Goal: Communication & Community: Answer question/provide support

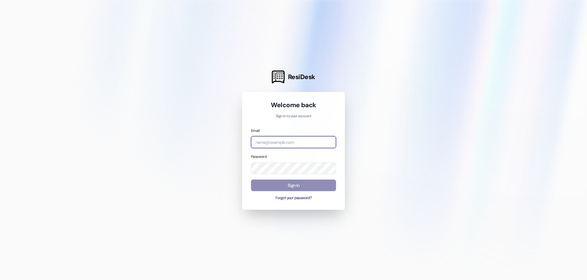
type input "[EMAIL_ADDRESS][DOMAIN_NAME]"
click at [292, 185] on button "Sign In" at bounding box center [293, 186] width 85 height 12
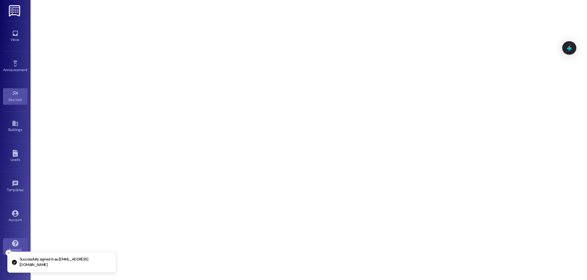
click at [11, 252] on button "Close toast" at bounding box center [9, 253] width 6 height 6
click at [16, 37] on div "Inbox" at bounding box center [15, 40] width 31 height 6
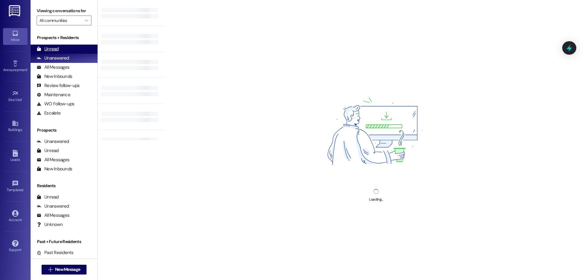
click at [61, 51] on div "Unread (0)" at bounding box center [64, 49] width 67 height 9
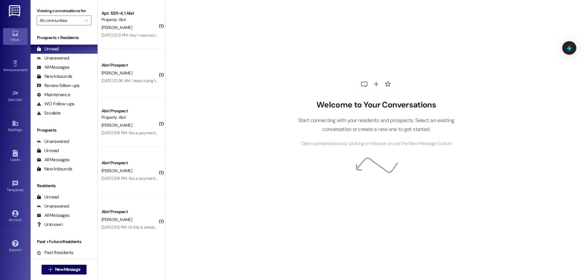
scroll to position [741, 0]
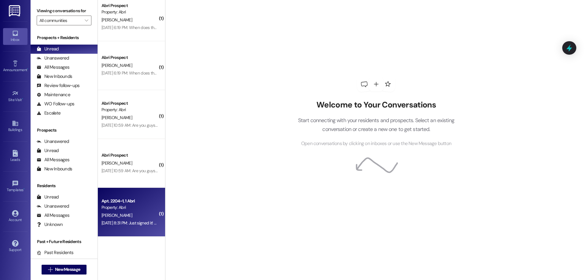
click at [135, 218] on div "[PERSON_NAME]" at bounding box center [130, 216] width 58 height 8
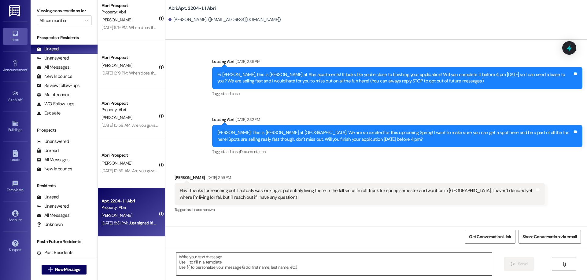
scroll to position [4865, 0]
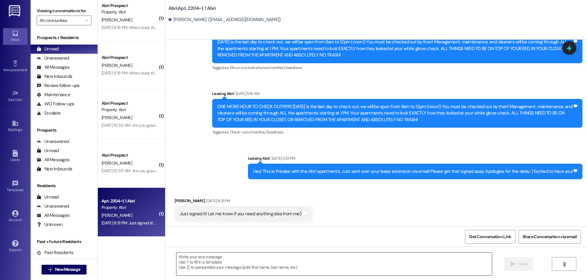
click at [242, 261] on textarea at bounding box center [333, 264] width 315 height 23
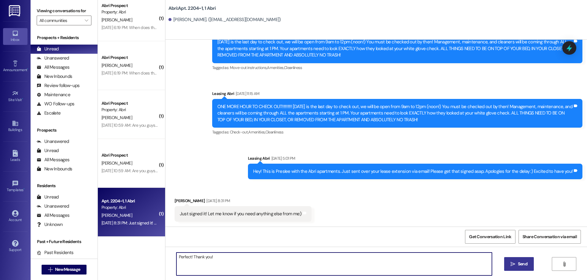
type textarea "Perfect! Thank you!"
click at [524, 264] on span "Send" at bounding box center [522, 264] width 9 height 6
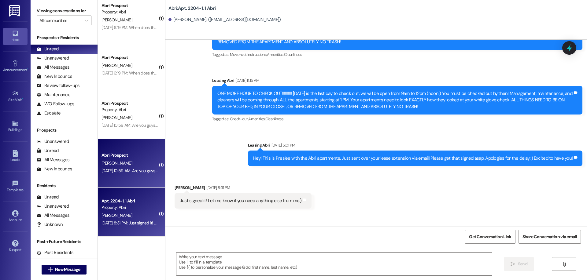
click at [116, 163] on div "[PERSON_NAME]" at bounding box center [130, 164] width 58 height 8
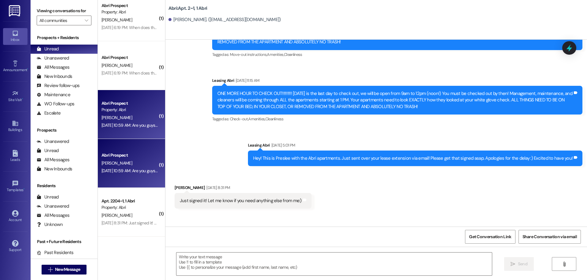
scroll to position [493, 0]
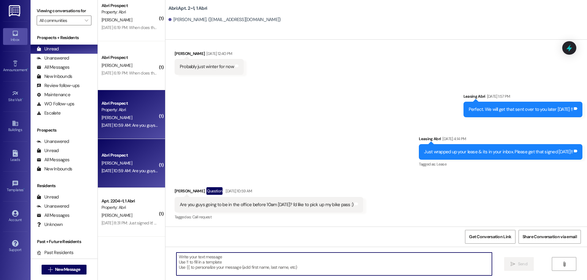
click at [250, 261] on textarea at bounding box center [333, 264] width 315 height 23
click at [269, 261] on textarea at bounding box center [333, 264] width 315 height 23
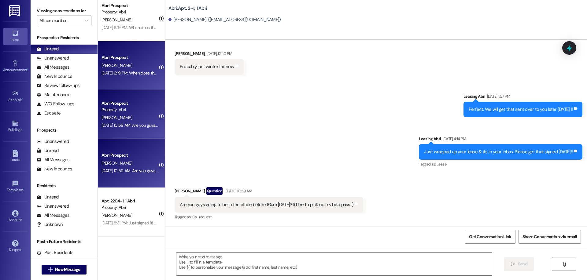
click at [146, 67] on div "[PERSON_NAME]" at bounding box center [130, 66] width 58 height 8
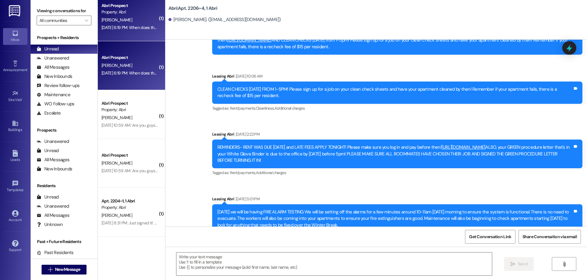
scroll to position [9663, 0]
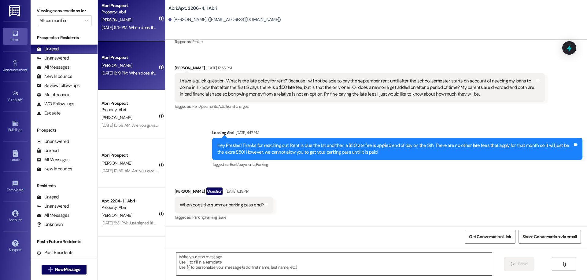
click at [274, 268] on textarea at bounding box center [333, 264] width 315 height 23
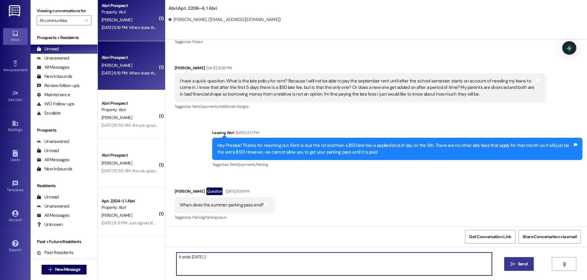
type textarea "It ends [DATE] :)"
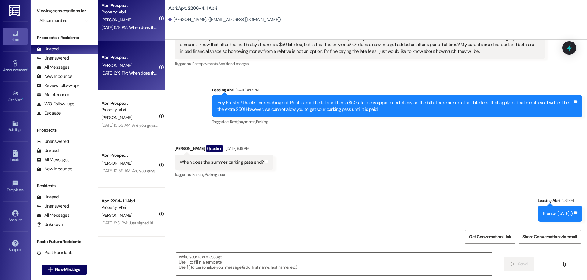
click at [245, 170] on div "When does the summer parking pass end? Tags and notes" at bounding box center [223, 163] width 99 height 16
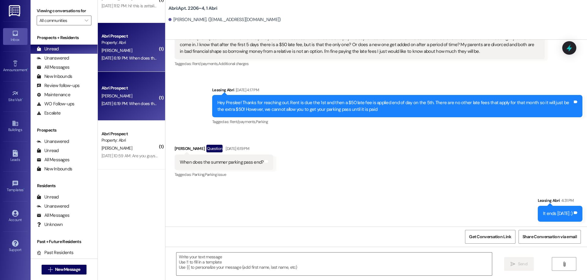
scroll to position [558, 0]
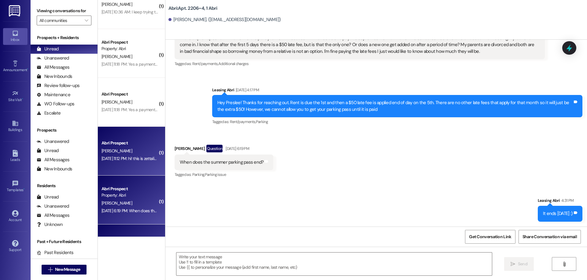
click at [119, 141] on div "Abri Prospect" at bounding box center [129, 143] width 57 height 6
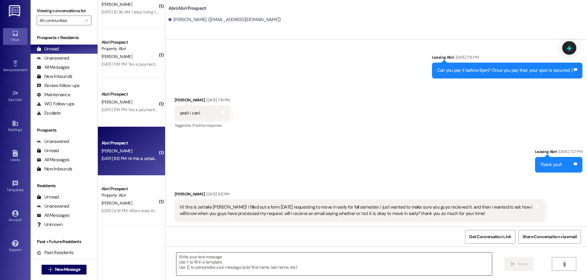
scroll to position [219, 0]
click at [229, 264] on textarea at bounding box center [333, 264] width 315 height 23
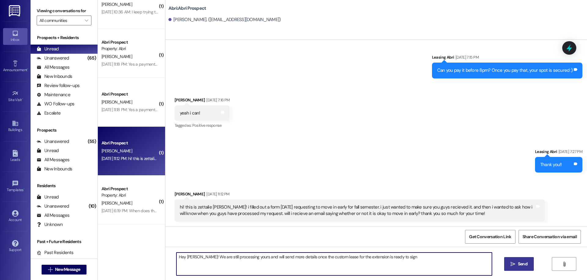
type textarea "Hey [PERSON_NAME]! We are still processing yours and will send more details onc…"
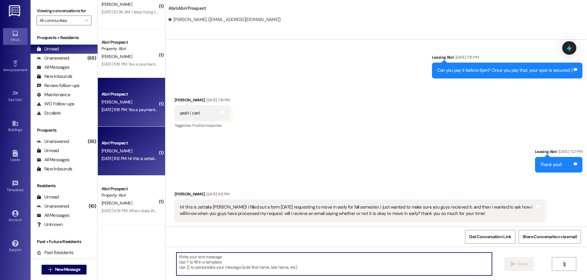
click at [133, 114] on div "Abri Prospect [PERSON_NAME] [DATE] 11:18 PM: Yes a payment plan would be fantas…" at bounding box center [131, 102] width 67 height 49
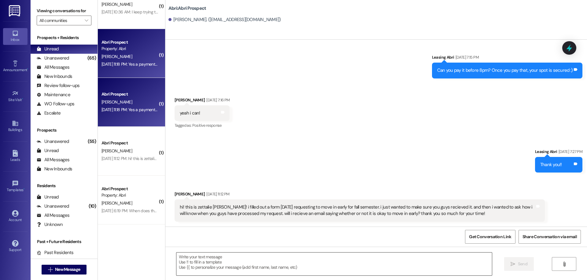
click at [248, 262] on textarea at bounding box center [333, 264] width 315 height 23
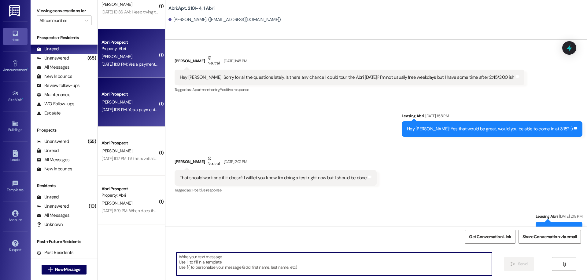
scroll to position [15920, 0]
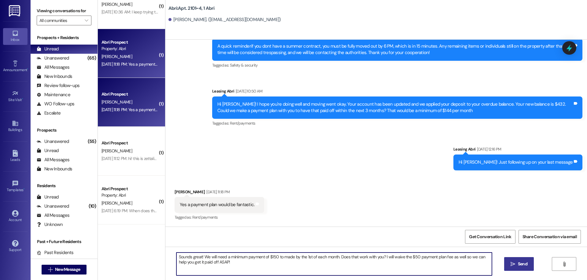
type textarea "Sounds great! We will need a minimum payment of $150 to made by the 1st of each…"
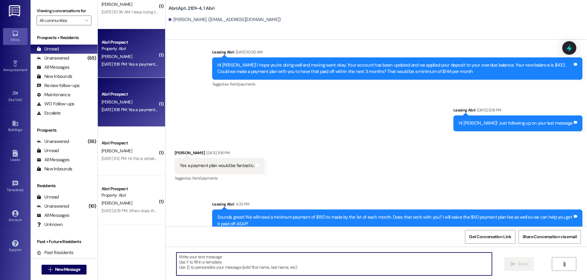
scroll to position [435, 0]
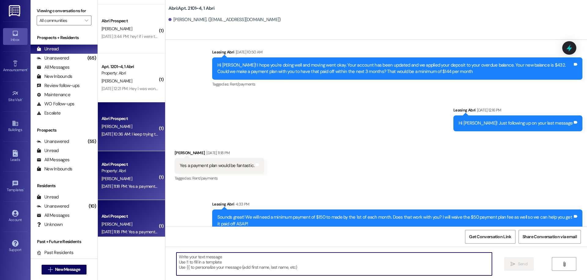
click at [122, 137] on div "[DATE] 10:36 AM: I keep trying to fill out paperwork on the website but it assu…" at bounding box center [268, 134] width 334 height 6
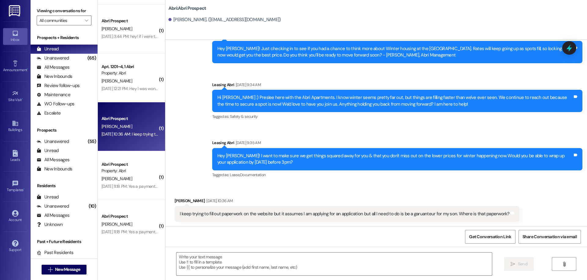
scroll to position [149, 0]
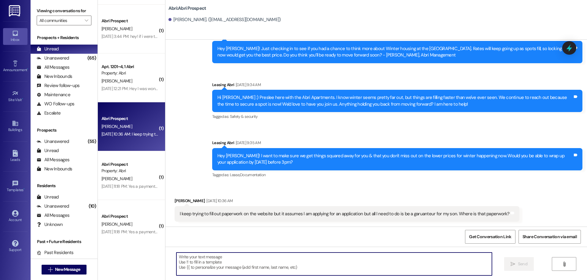
click at [262, 263] on textarea at bounding box center [333, 264] width 315 height 23
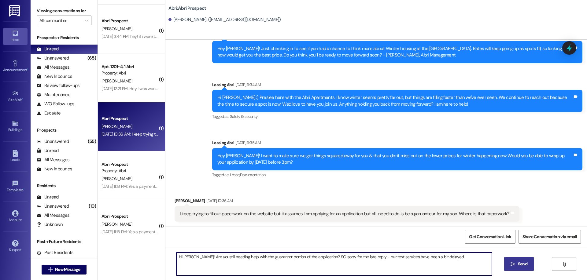
click at [207, 257] on textarea "Hi [PERSON_NAME]! Are youstill needing help with the guarantor portion of the a…" at bounding box center [333, 264] width 315 height 23
type textarea "Hi [PERSON_NAME]! Are you still needing help with the guarantor portion of the …"
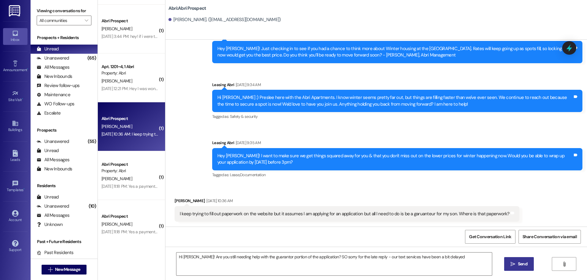
click at [520, 263] on span "Send" at bounding box center [522, 264] width 9 height 6
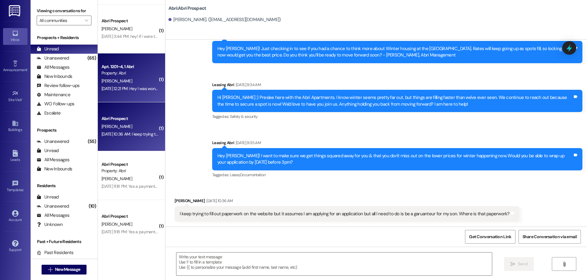
click at [120, 96] on div "Apt. 1201~4, 1 Abri Property: [PERSON_NAME] [DATE] 12:21 PM: Hey I was wonderin…" at bounding box center [131, 77] width 67 height 49
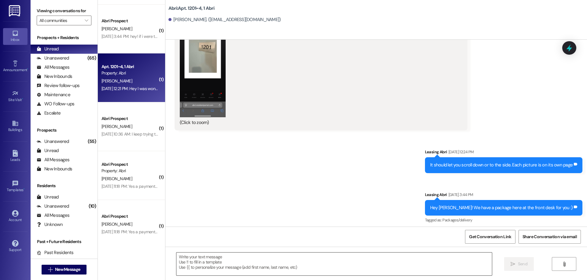
click at [263, 262] on textarea at bounding box center [333, 264] width 315 height 23
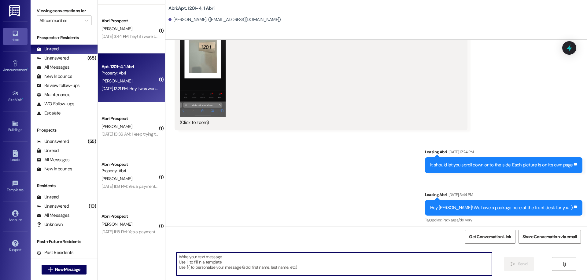
scroll to position [7964, 0]
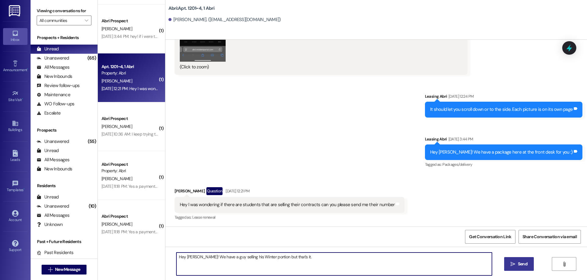
type textarea "Hey [PERSON_NAME]! We have a guy selling his Winter portion but that's it."
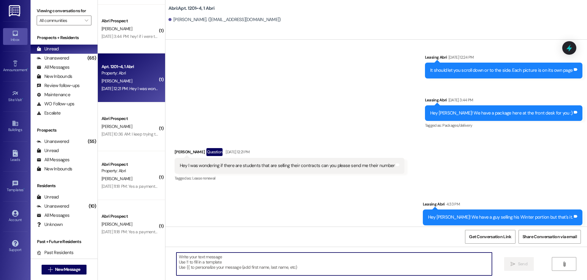
scroll to position [405, 0]
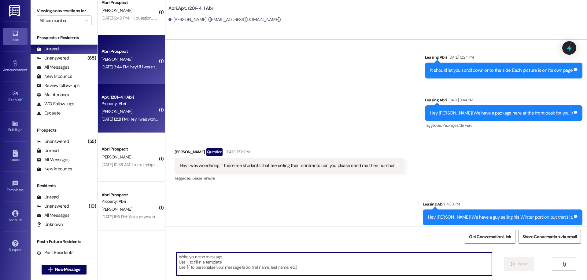
click at [116, 59] on div "[PERSON_NAME]" at bounding box center [130, 60] width 58 height 8
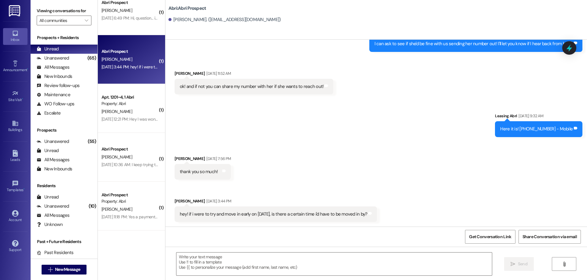
scroll to position [1028, 0]
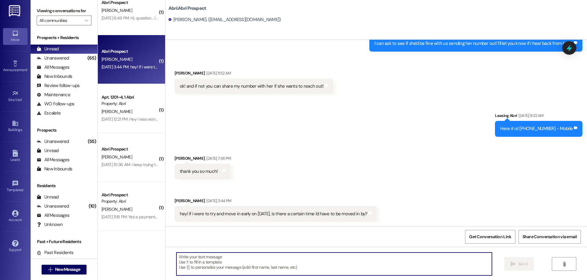
click at [300, 272] on textarea at bounding box center [333, 264] width 315 height 23
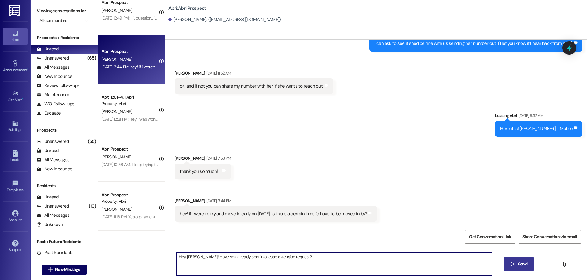
type textarea "Hey [PERSON_NAME]! Have you already sent in a lease extension request?"
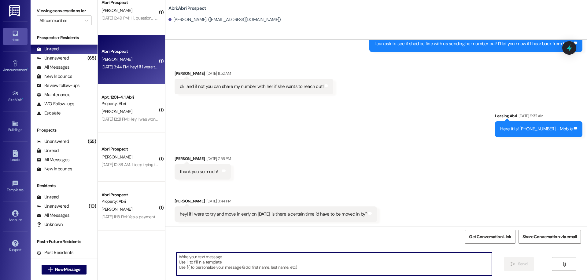
scroll to position [344, 0]
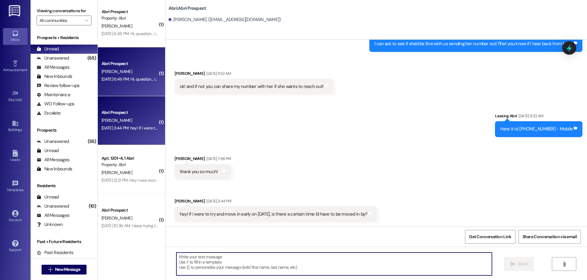
click at [130, 74] on div "[PERSON_NAME]" at bounding box center [130, 72] width 58 height 8
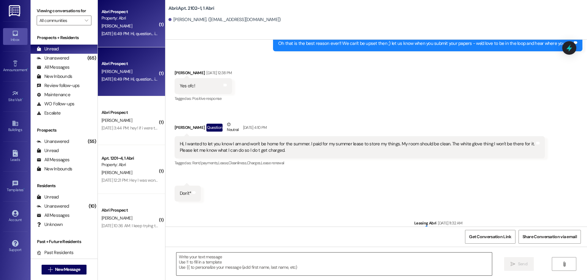
scroll to position [11872, 0]
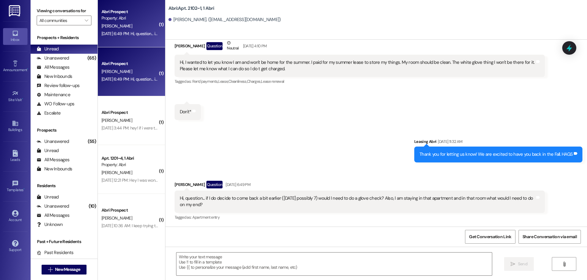
click at [265, 277] on div " Send " at bounding box center [375, 270] width 421 height 46
click at [270, 268] on textarea at bounding box center [333, 264] width 315 height 23
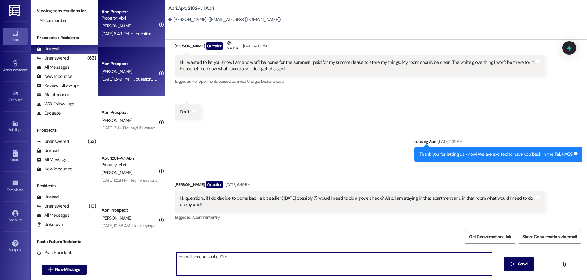
click at [286, 263] on textarea "You will need to on the 10th -" at bounding box center [333, 264] width 315 height 23
type textarea "You will need to on the 10th - we are [MEDICAL_DATA] white glove papers [DATE]!"
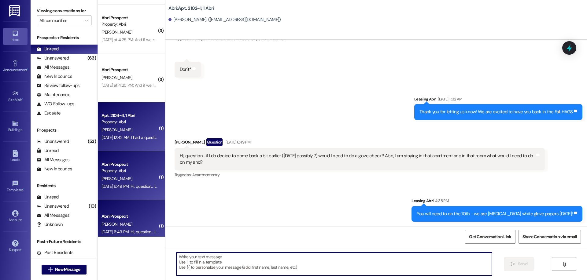
scroll to position [11823, 0]
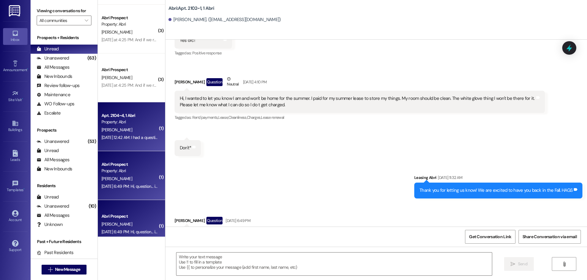
click at [101, 113] on div "Apt. 2104~4, 1 Abri" at bounding box center [129, 115] width 57 height 6
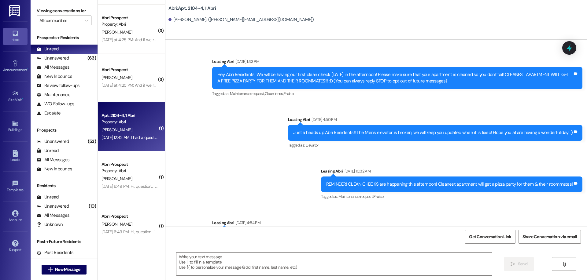
scroll to position [21737, 0]
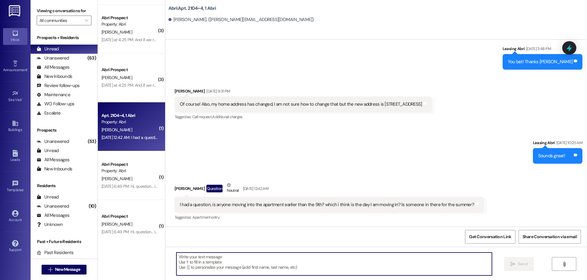
click at [292, 273] on textarea at bounding box center [333, 264] width 315 height 23
type textarea "Nope! It'll just be you so far."
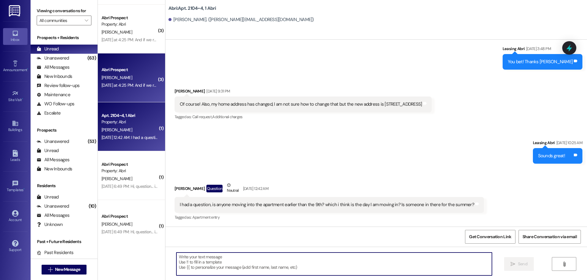
click at [114, 84] on div "[DATE] at 4:25 PM: And if we refer people, do we get a discount? [DATE] at 4:25…" at bounding box center [158, 86] width 114 height 6
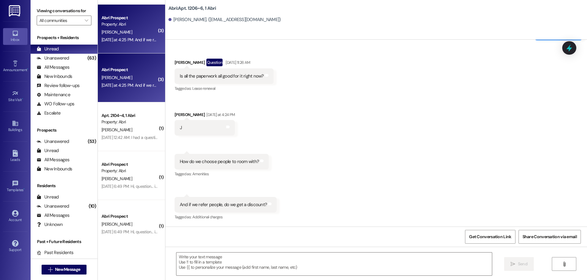
scroll to position [8451, 0]
click at [346, 264] on textarea at bounding box center [333, 264] width 315 height 23
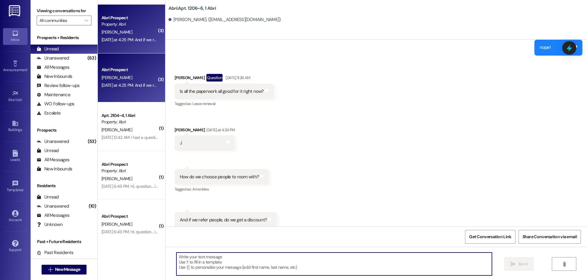
scroll to position [8452, 0]
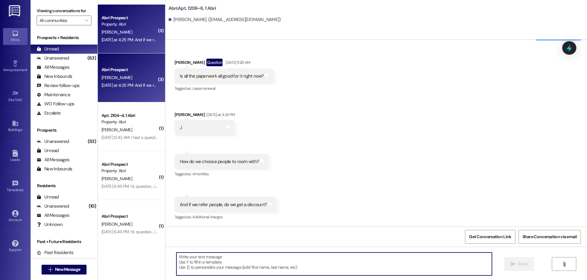
click at [296, 265] on textarea at bounding box center [333, 264] width 315 height 23
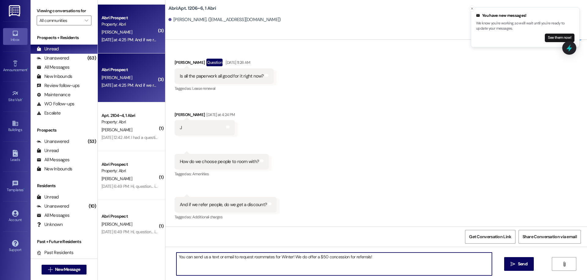
type textarea "You can send us a text or email to request roommates for Winter! We do offer a …"
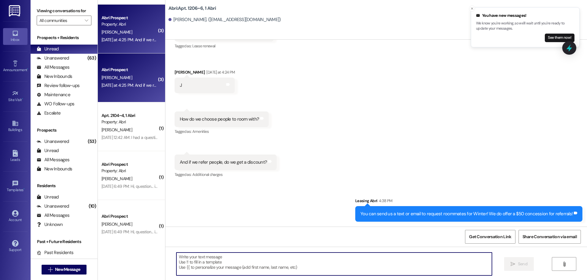
scroll to position [8494, 0]
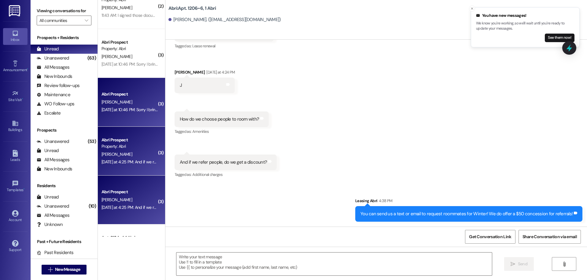
click at [121, 113] on div "[DATE] at 10:46 PM: Sorry I bring this up [DATE] at 10:46 PM: Sorry I bring thi…" at bounding box center [130, 110] width 58 height 8
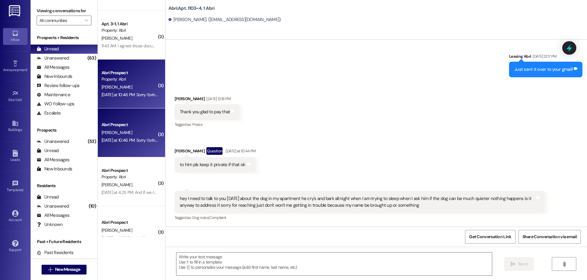
scroll to position [30384, 0]
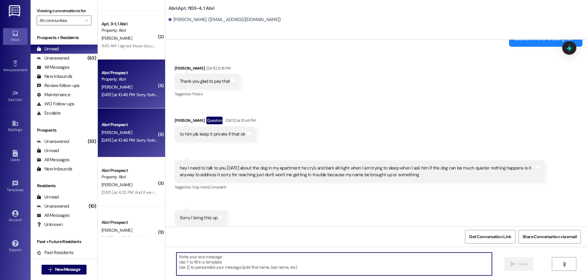
click at [299, 266] on textarea at bounding box center [333, 264] width 315 height 23
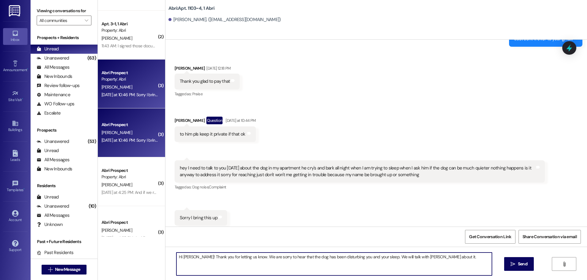
type textarea "Hi [PERSON_NAME]! Thank you for letting us know. We are sorry to hear that the …"
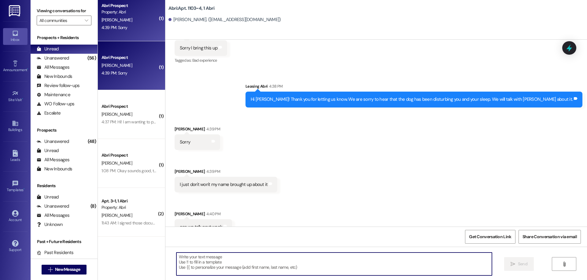
scroll to position [8, 0]
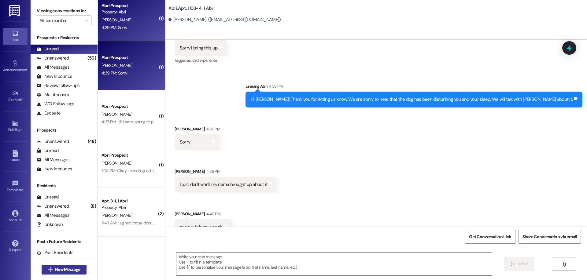
click at [62, 267] on span "New Message" at bounding box center [67, 269] width 25 height 6
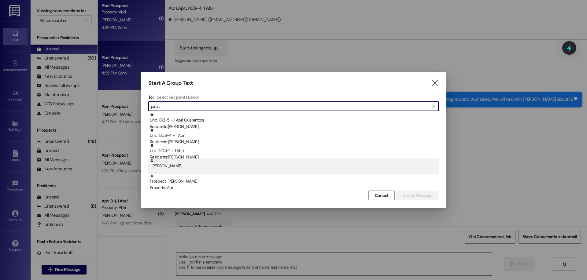
type input "jonat"
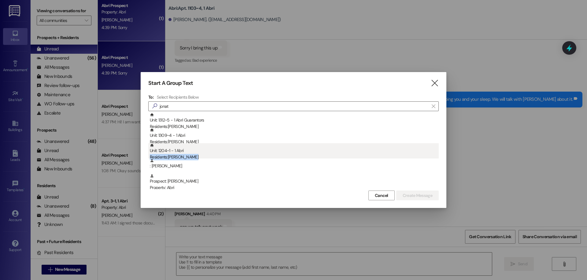
drag, startPoint x: 225, startPoint y: 159, endPoint x: 224, endPoint y: 154, distance: 5.3
click at [224, 154] on div "Unit: 1312~5 - 1 [PERSON_NAME] Residents: [PERSON_NAME] Unit: 1309~4 - 1 Abri R…" at bounding box center [293, 189] width 290 height 153
click at [224, 154] on div "Unit: 1204~1 - 1 [DEMOGRAPHIC_DATA] Residents: [PERSON_NAME]" at bounding box center [294, 151] width 289 height 17
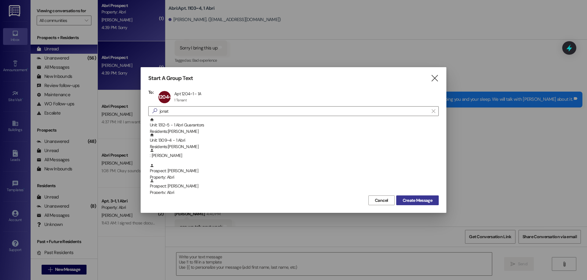
click at [420, 203] on span "Create Message" at bounding box center [417, 200] width 30 height 6
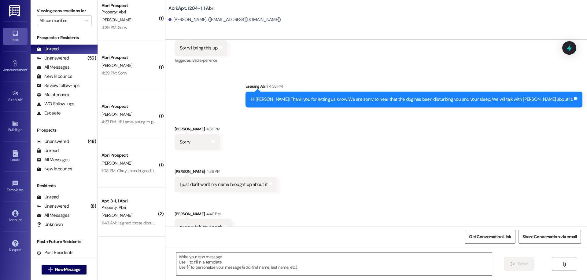
click at [208, 19] on div "[PERSON_NAME]. ([EMAIL_ADDRESS][DOMAIN_NAME])" at bounding box center [224, 20] width 112 height 6
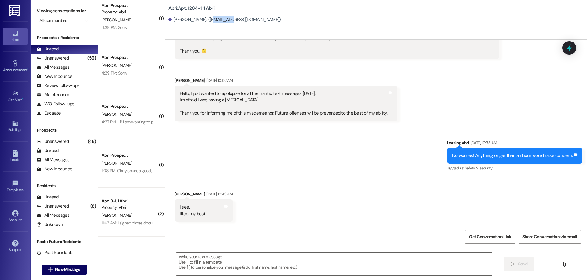
scroll to position [845, 0]
copy div "too16001"
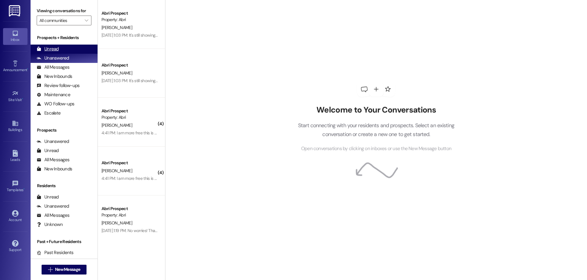
click at [45, 49] on div "Unread" at bounding box center [48, 49] width 22 height 6
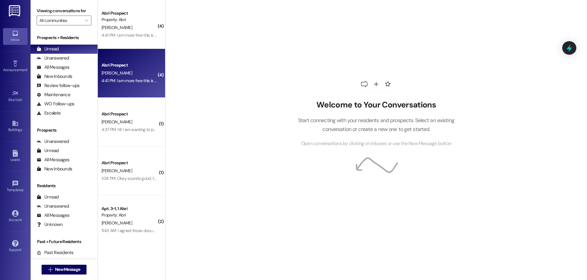
scroll to position [8, 0]
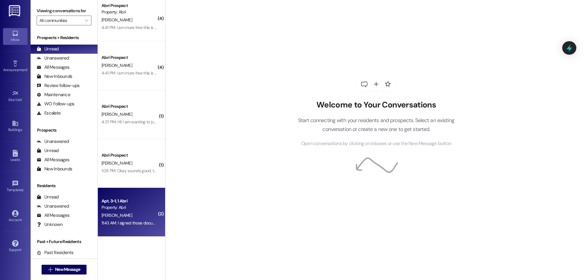
click at [134, 220] on div "11:43 AM: I signed those documents! Perfect, I will let her know! 11:43 AM: I s…" at bounding box center [156, 223] width 110 height 6
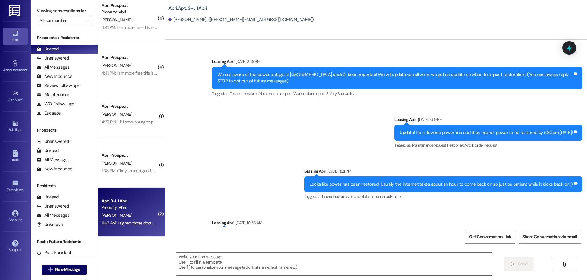
scroll to position [7167, 0]
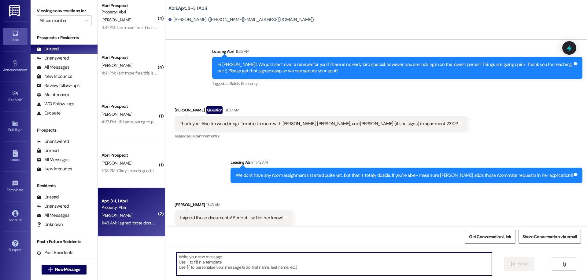
click at [237, 260] on textarea at bounding box center [333, 264] width 315 height 23
type textarea "Perfect! Thank you so so much"
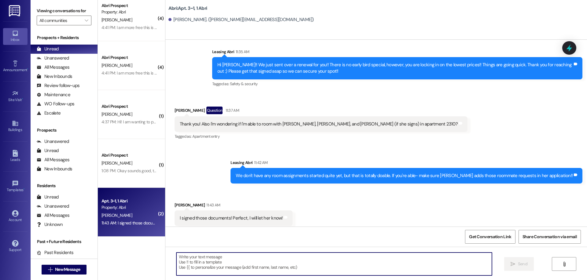
scroll to position [7209, 0]
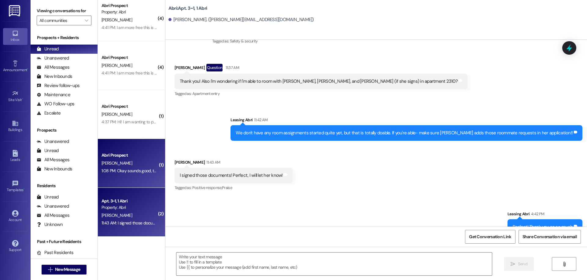
click at [138, 158] on div "Abri Prospect" at bounding box center [129, 155] width 57 height 6
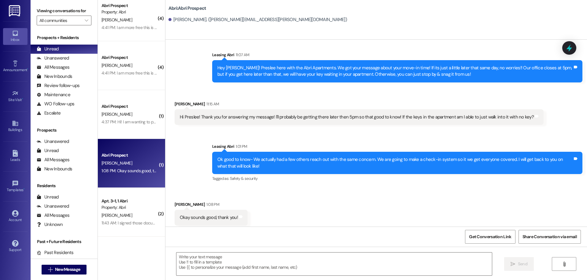
scroll to position [1059, 0]
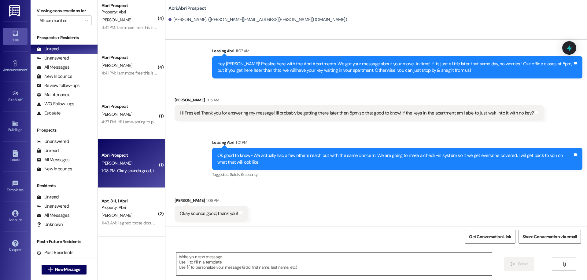
click at [271, 262] on textarea at bounding box center [333, 264] width 315 height 23
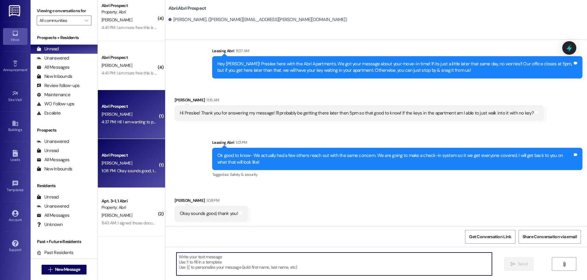
click at [134, 115] on div "[PERSON_NAME]" at bounding box center [130, 115] width 58 height 8
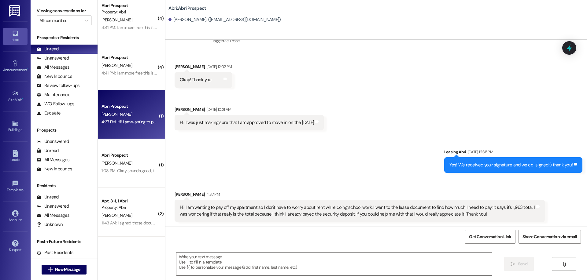
scroll to position [2160, 0]
click at [363, 263] on textarea at bounding box center [333, 264] width 315 height 23
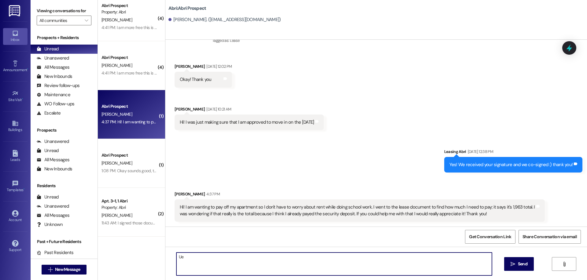
type textarea "U"
type textarea "Y"
click at [364, 263] on textarea at bounding box center [333, 264] width 315 height 23
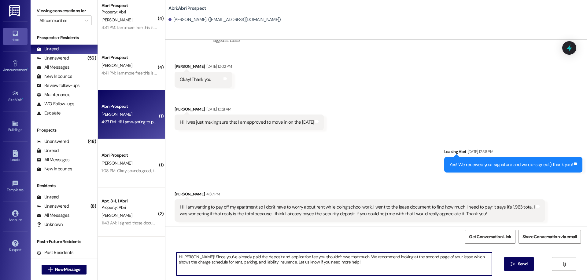
type textarea "HI Miah! Since you've already paid the deposit and application fee you shouldn'…"
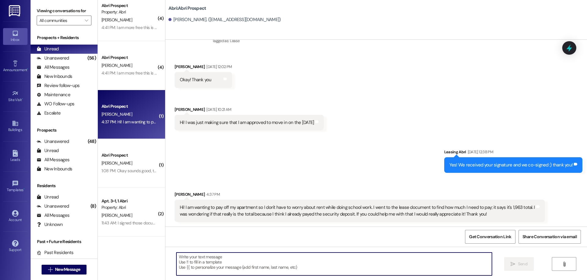
scroll to position [2209, 0]
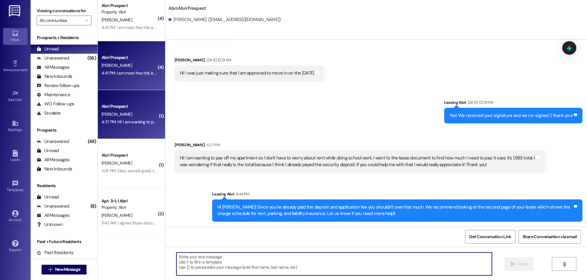
click at [143, 75] on div "4:41 PM: I am more free this is a busy week for me 4:41 PM: I am more free this…" at bounding box center [145, 73] width 88 height 6
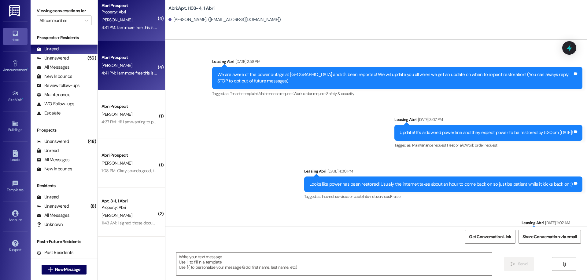
scroll to position [30605, 0]
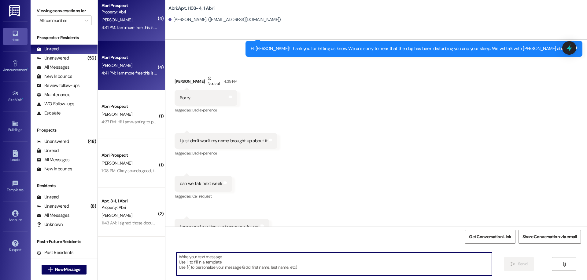
click at [281, 272] on textarea at bounding box center [333, 264] width 315 height 23
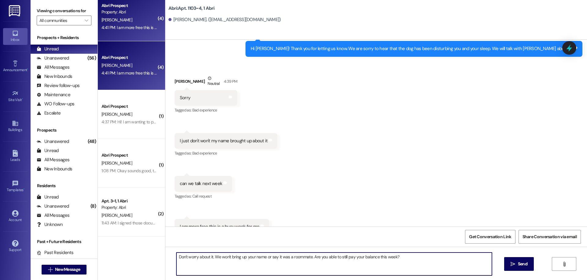
type textarea "Don't worry about it. We won't bring up your name or say it was a roommate. Are…"
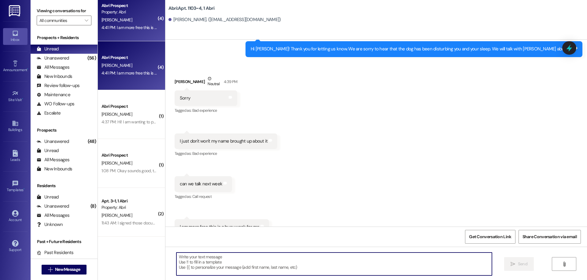
scroll to position [0, 0]
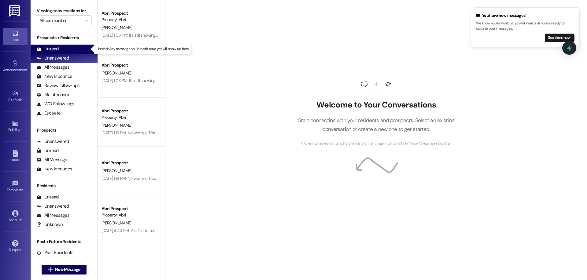
click at [59, 49] on div "Unread (0)" at bounding box center [64, 49] width 67 height 9
